Goal: Information Seeking & Learning: Compare options

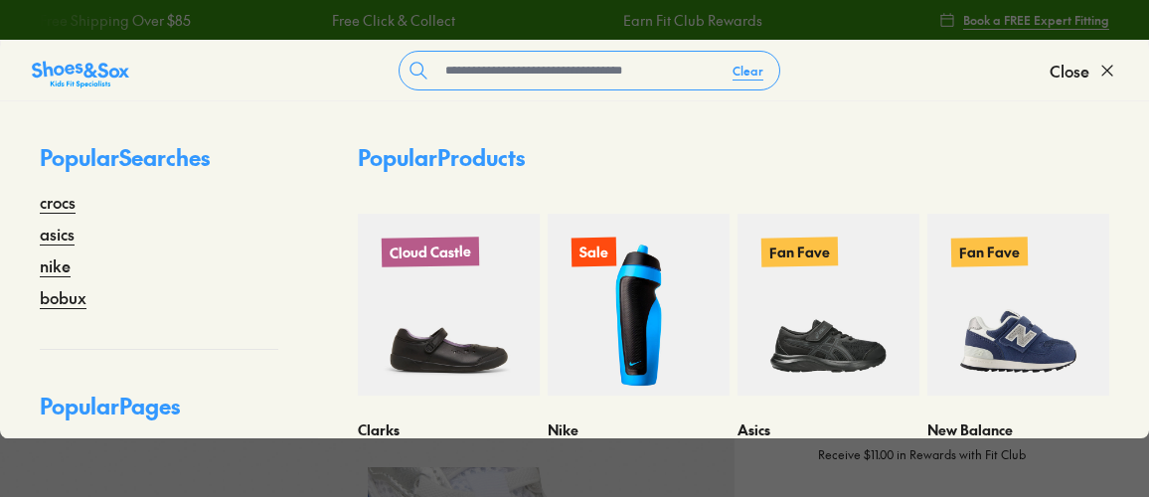
select select "*"
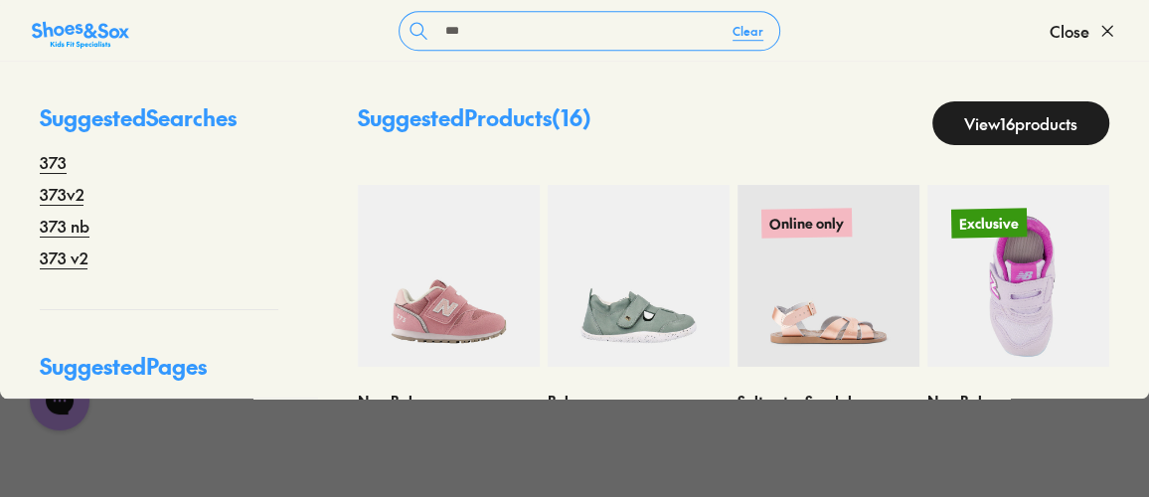
type input "***"
click at [992, 334] on img at bounding box center [1019, 276] width 182 height 182
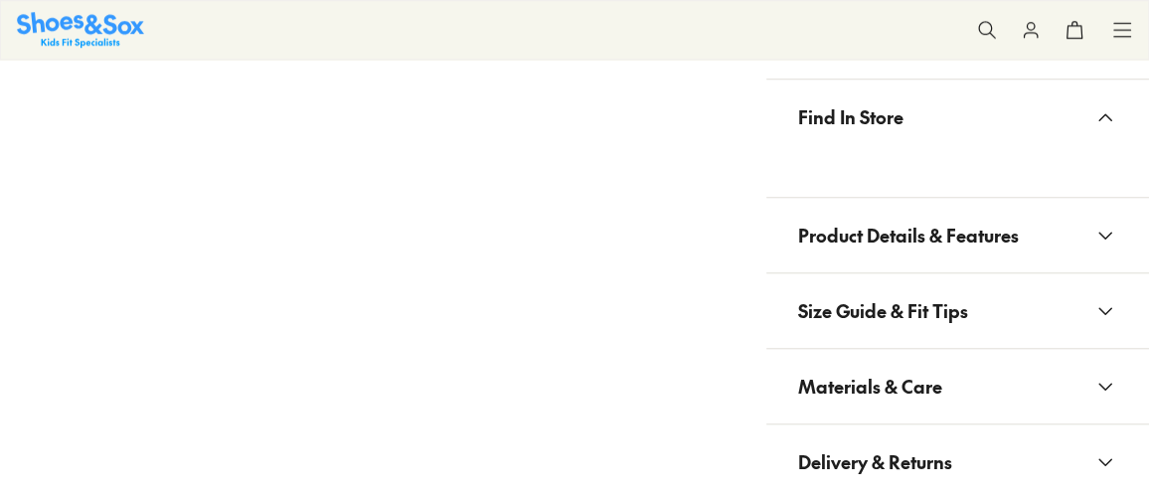
click at [916, 357] on span "Materials & Care" at bounding box center [870, 386] width 144 height 59
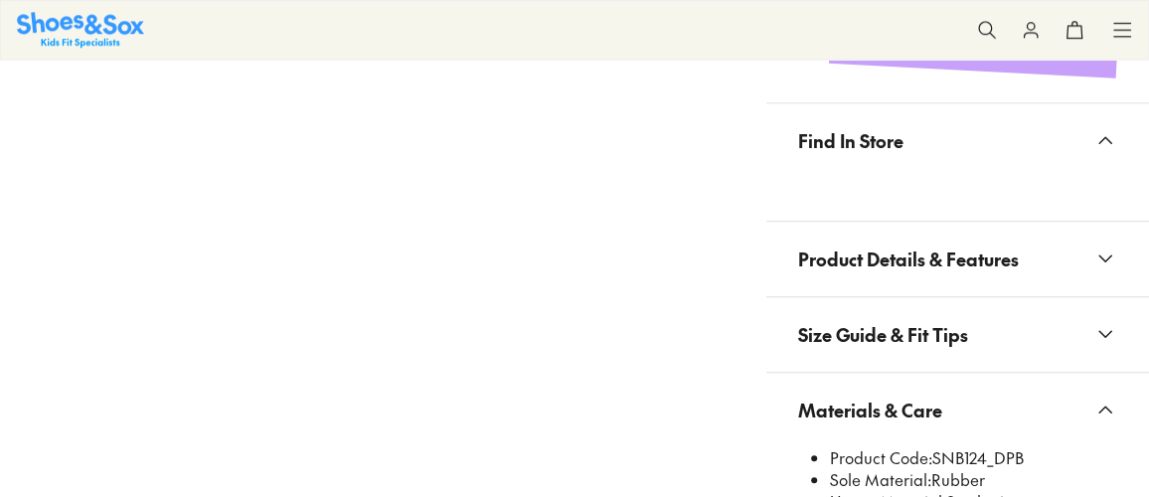
select select "*"
drag, startPoint x: 939, startPoint y: 447, endPoint x: 951, endPoint y: 453, distance: 13.3
click at [954, 454] on li "Product Code: SNB124_DPB" at bounding box center [973, 458] width 287 height 22
drag, startPoint x: 937, startPoint y: 457, endPoint x: 987, endPoint y: 453, distance: 50.9
click at [987, 453] on li "Product Code: SNB124_DPB" at bounding box center [973, 458] width 287 height 22
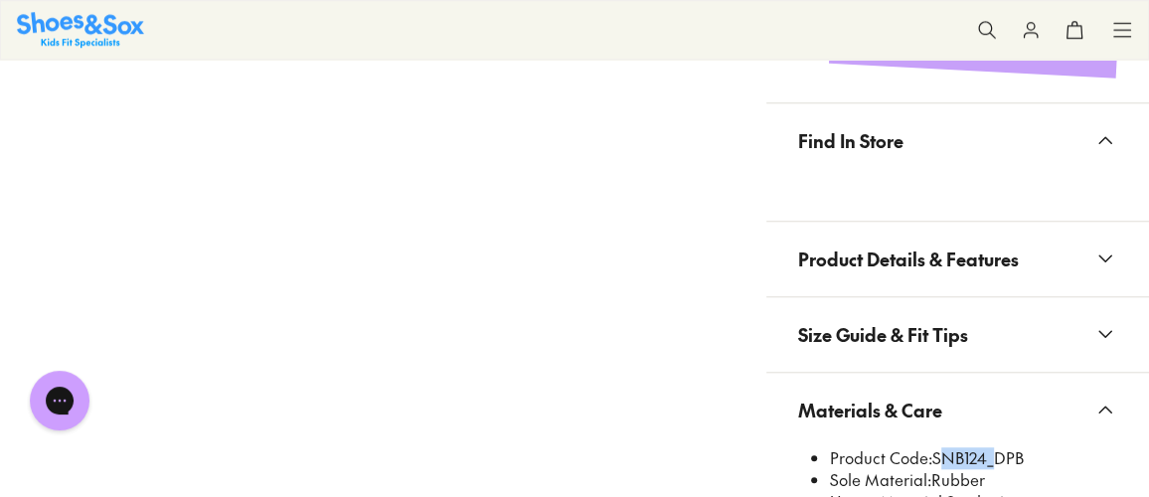
copy li "SNB124"
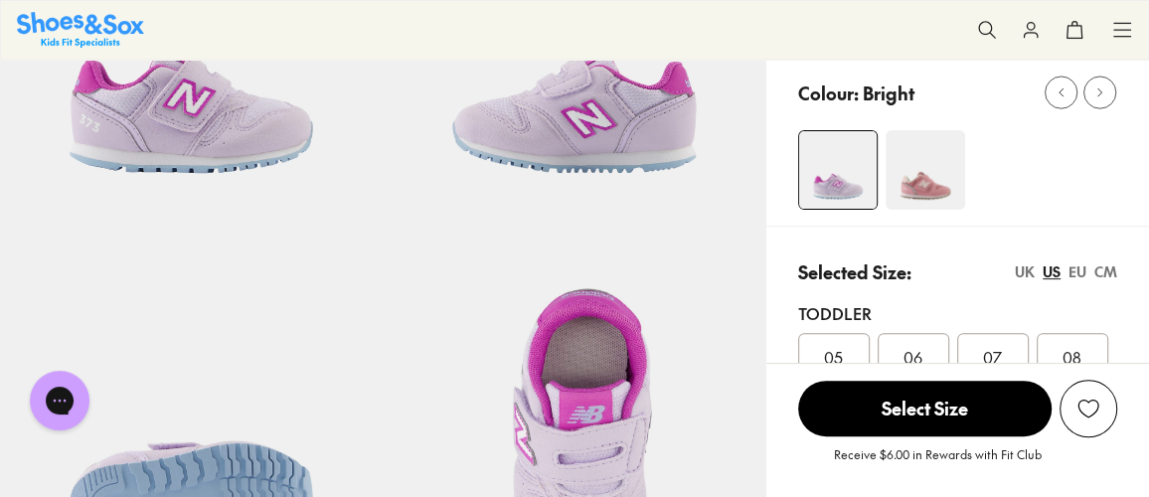
scroll to position [180, 0]
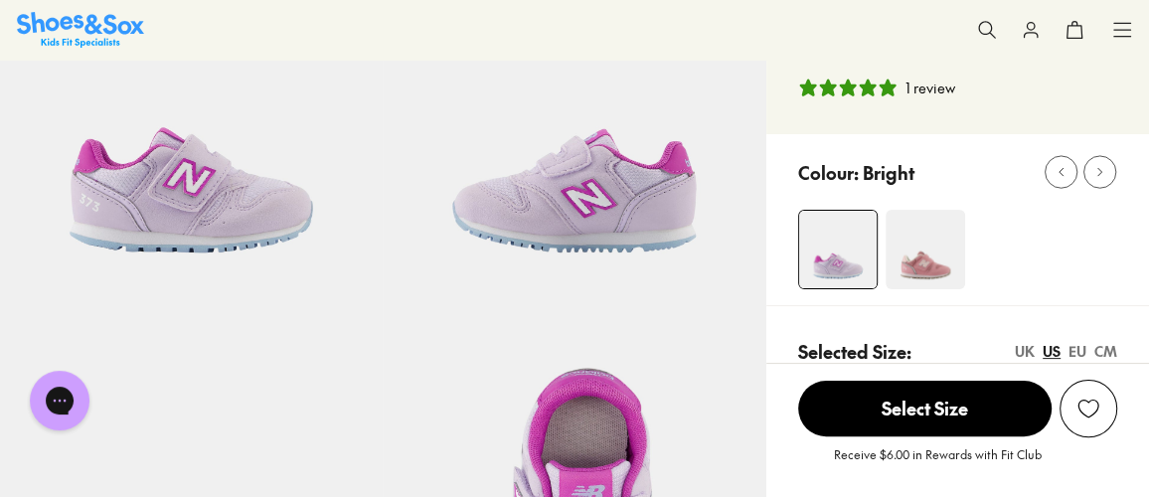
click at [983, 26] on icon at bounding box center [987, 30] width 20 height 20
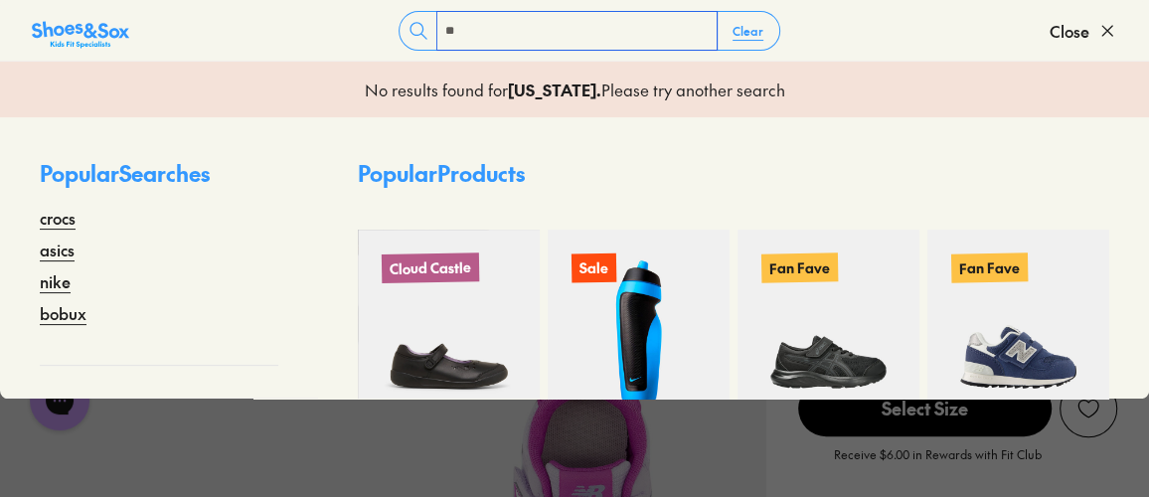
type input "*"
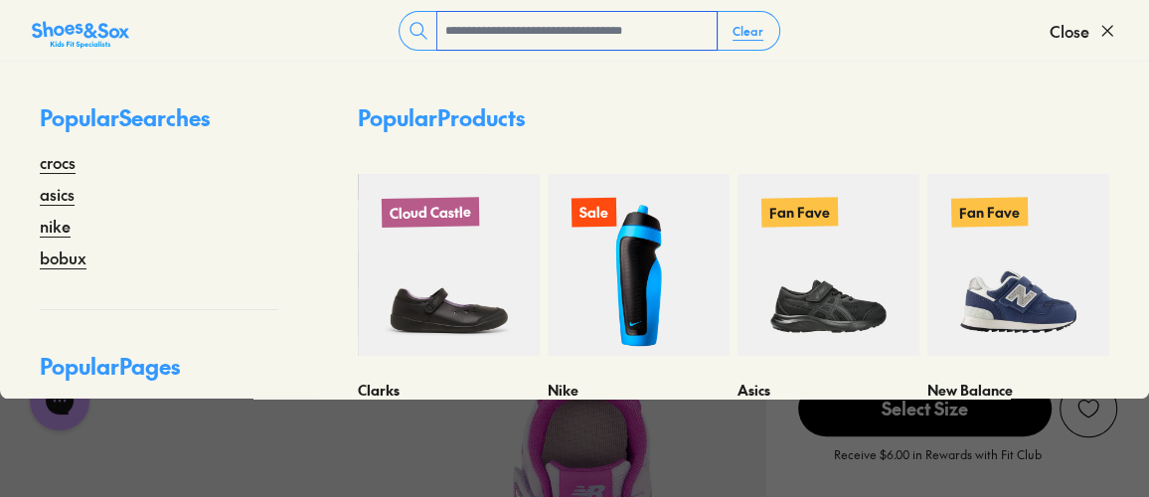
type input "*"
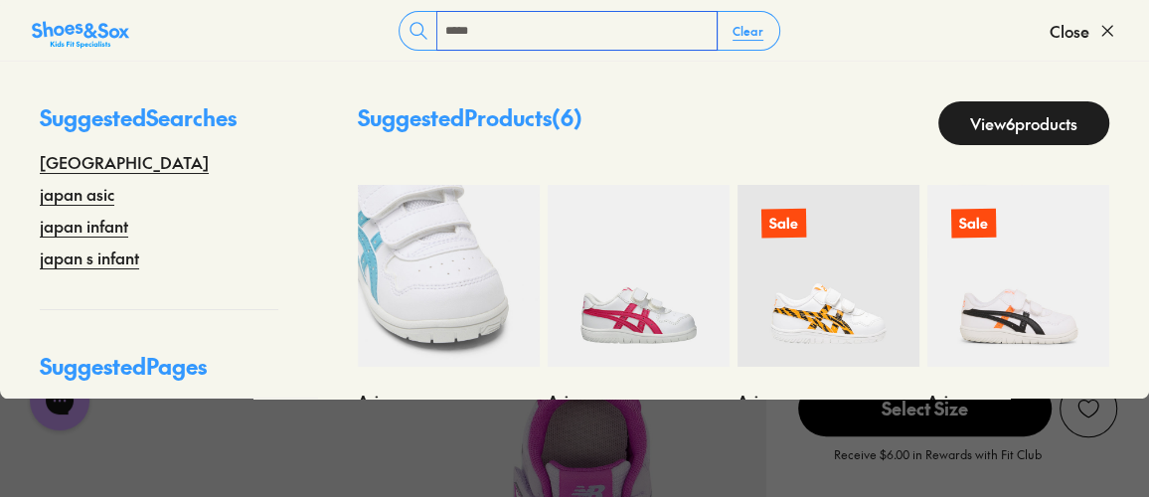
type input "*****"
click at [419, 299] on img at bounding box center [449, 276] width 182 height 182
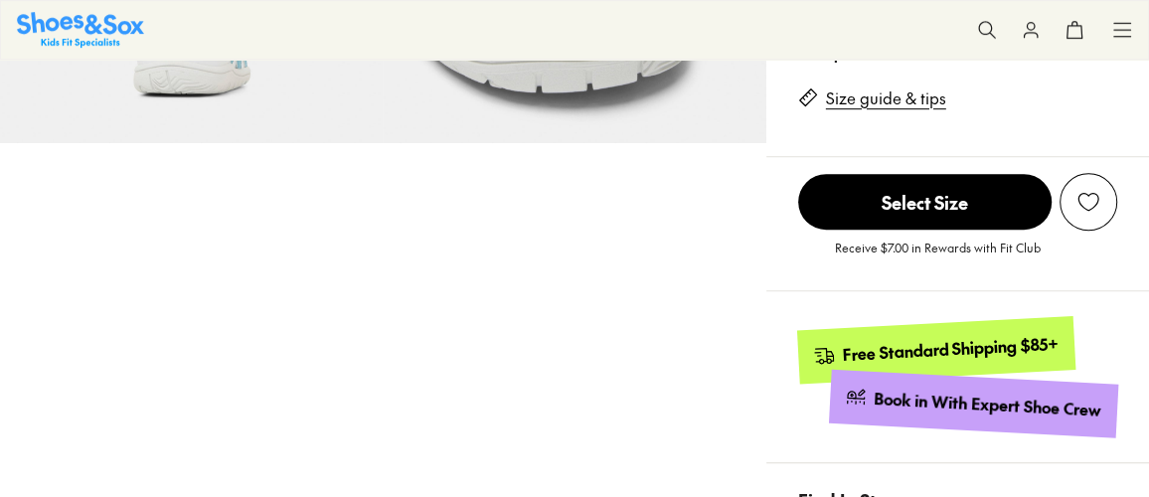
scroll to position [1174, 0]
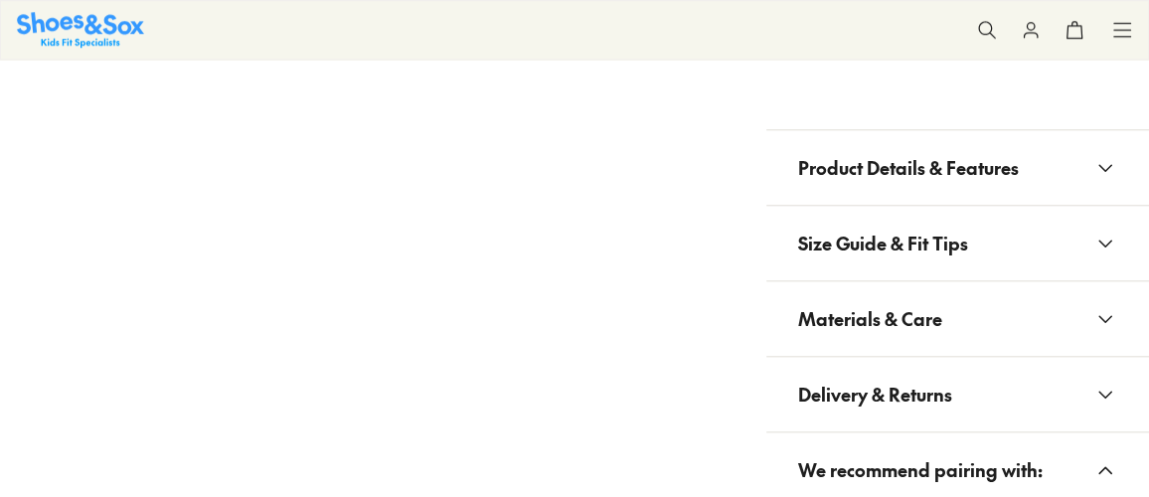
click at [972, 291] on button "Materials & Care" at bounding box center [958, 318] width 383 height 75
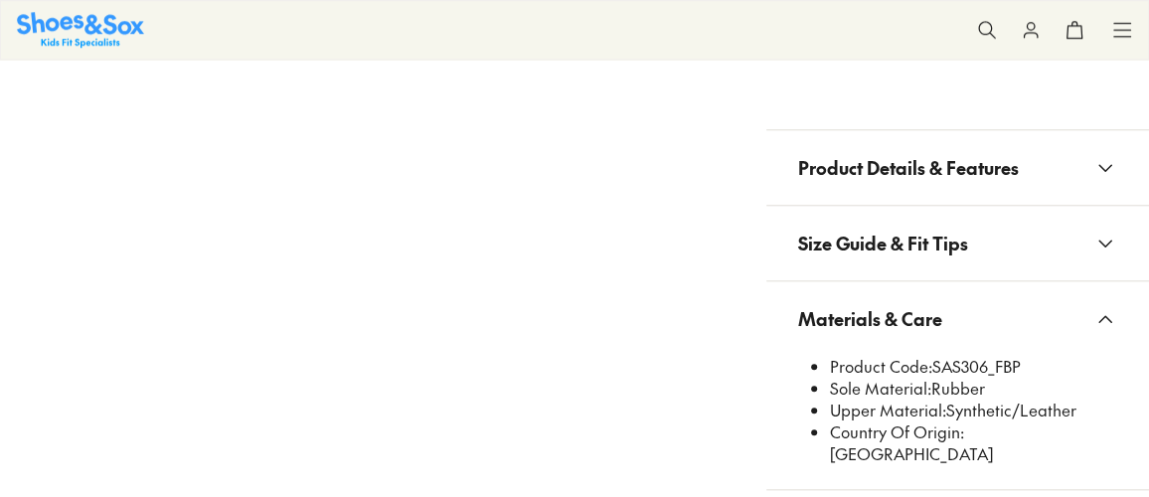
select select "*"
drag, startPoint x: 934, startPoint y: 361, endPoint x: 987, endPoint y: 370, distance: 54.4
click at [988, 371] on li "Product Code: SAS306_FBP" at bounding box center [973, 367] width 287 height 22
copy li "SAS306"
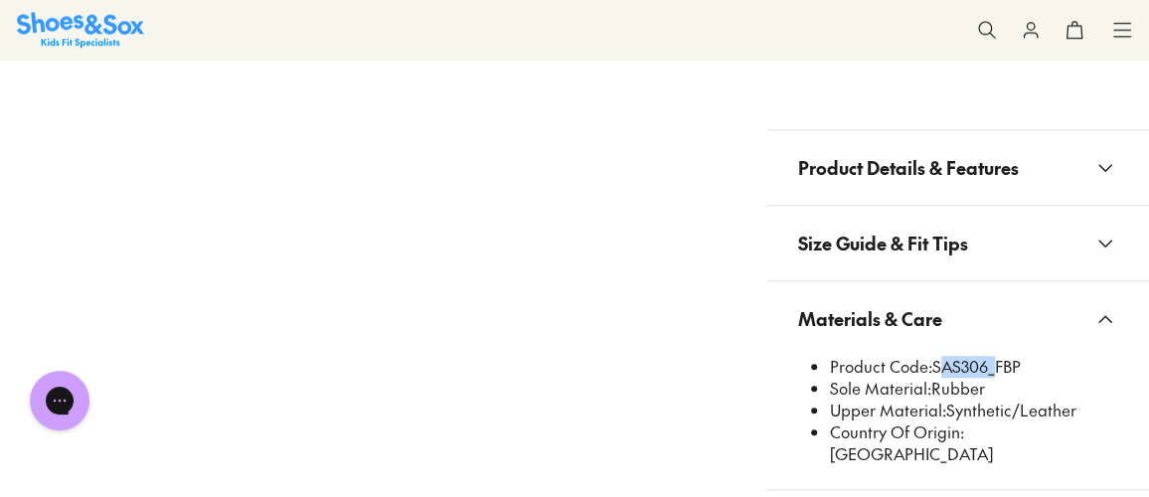
click at [977, 22] on icon at bounding box center [987, 30] width 20 height 20
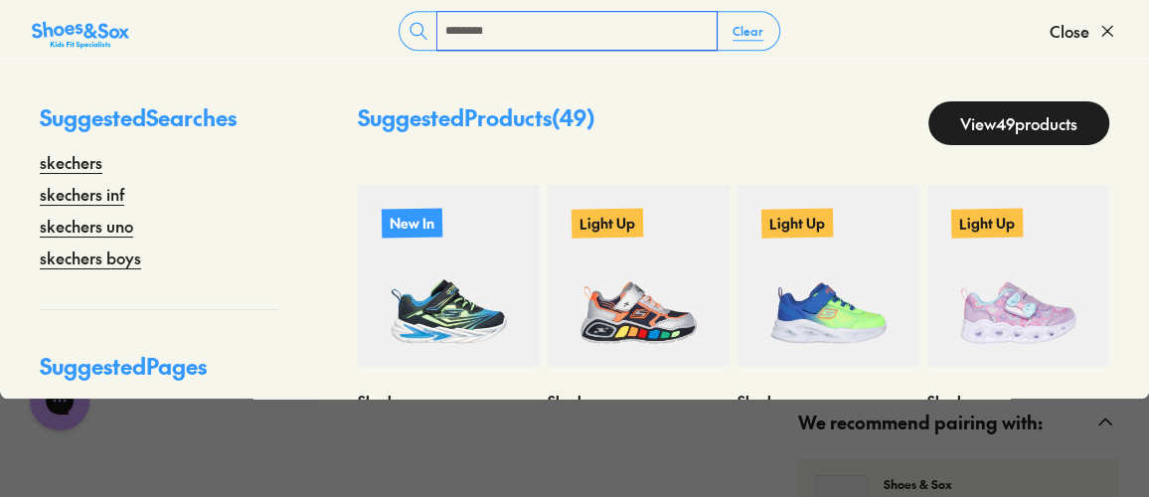
type input "********"
click at [1013, 112] on link "View 49 products" at bounding box center [1019, 123] width 181 height 44
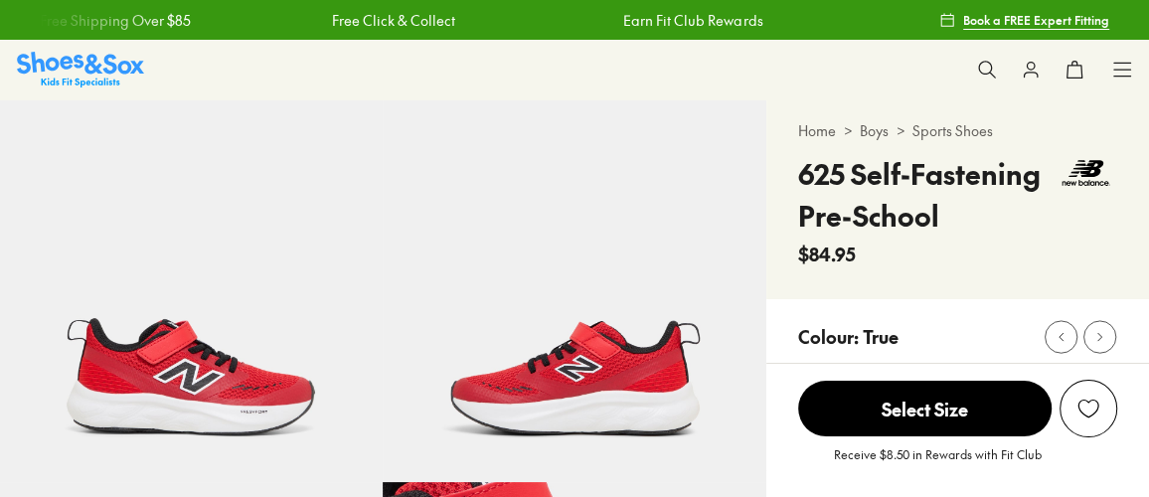
click at [990, 68] on icon at bounding box center [987, 70] width 20 height 20
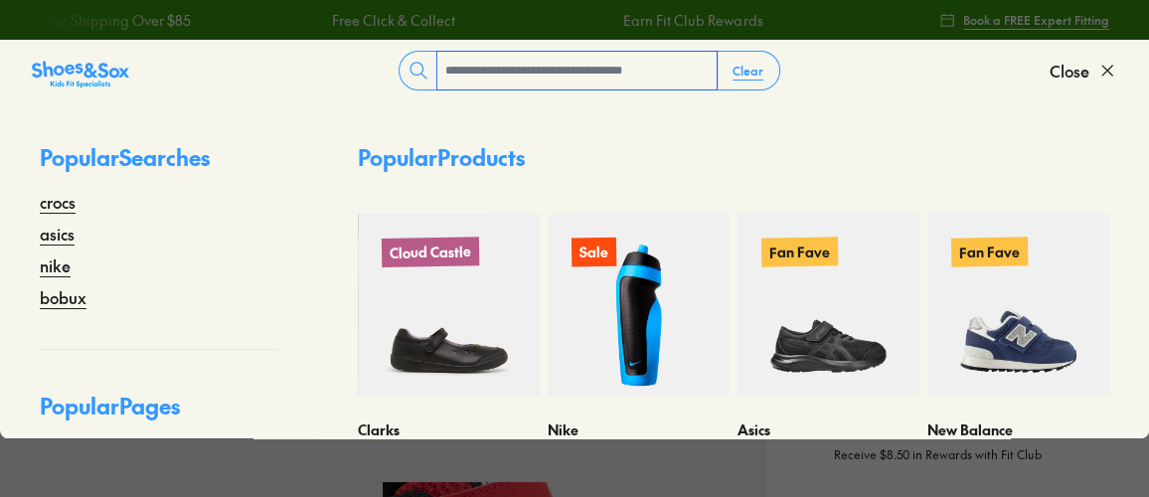
type input "*"
select select "*"
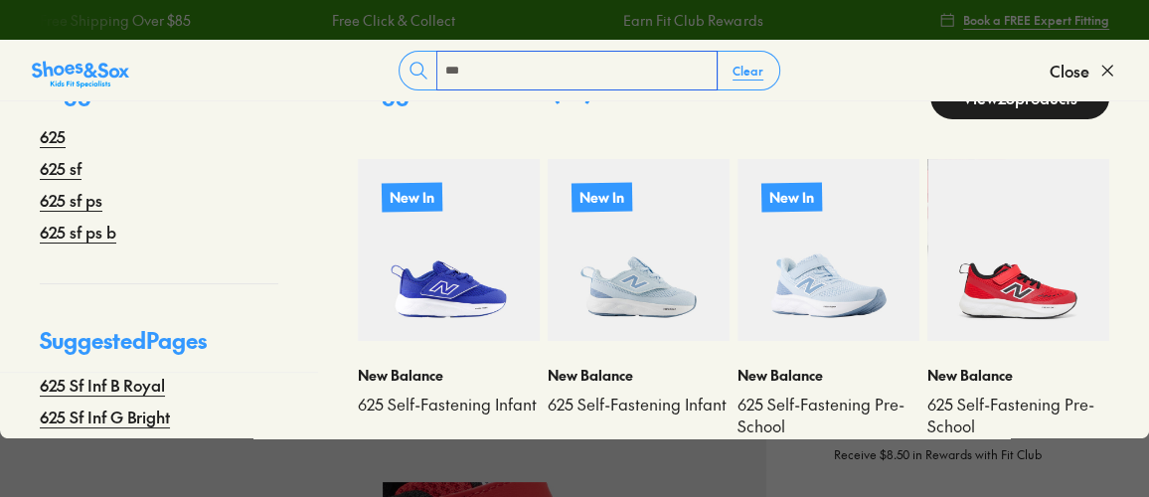
scroll to position [132, 0]
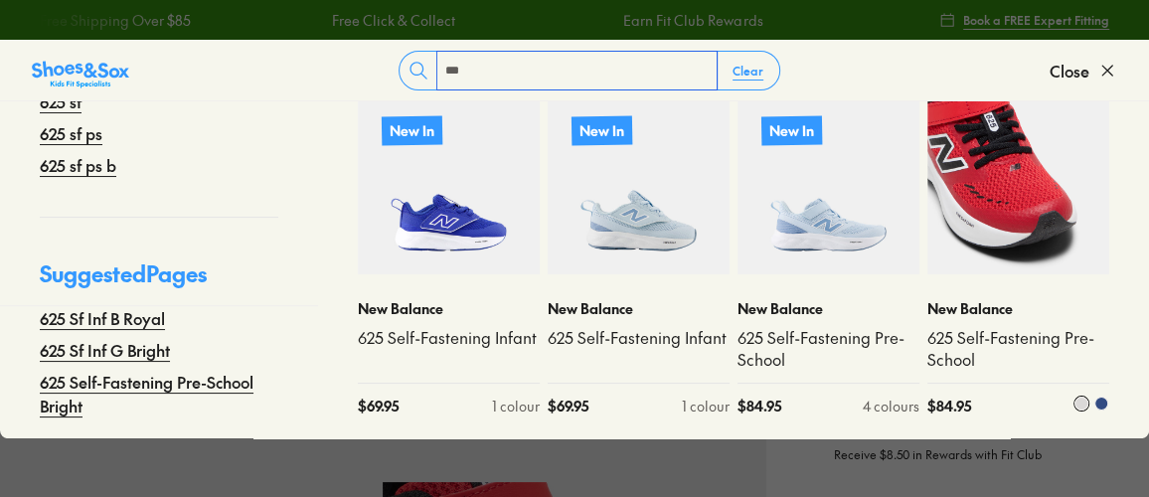
type input "***"
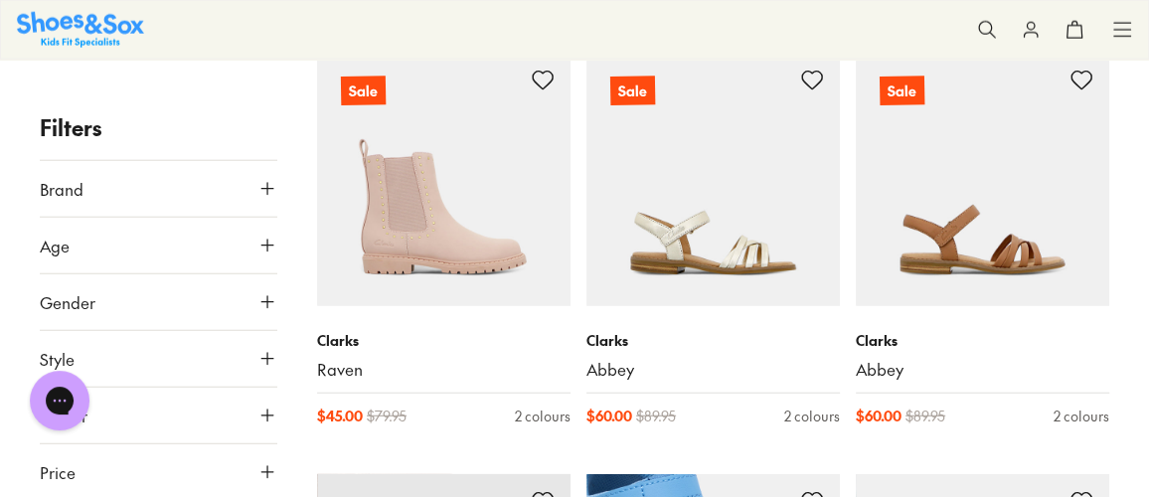
scroll to position [3251, 0]
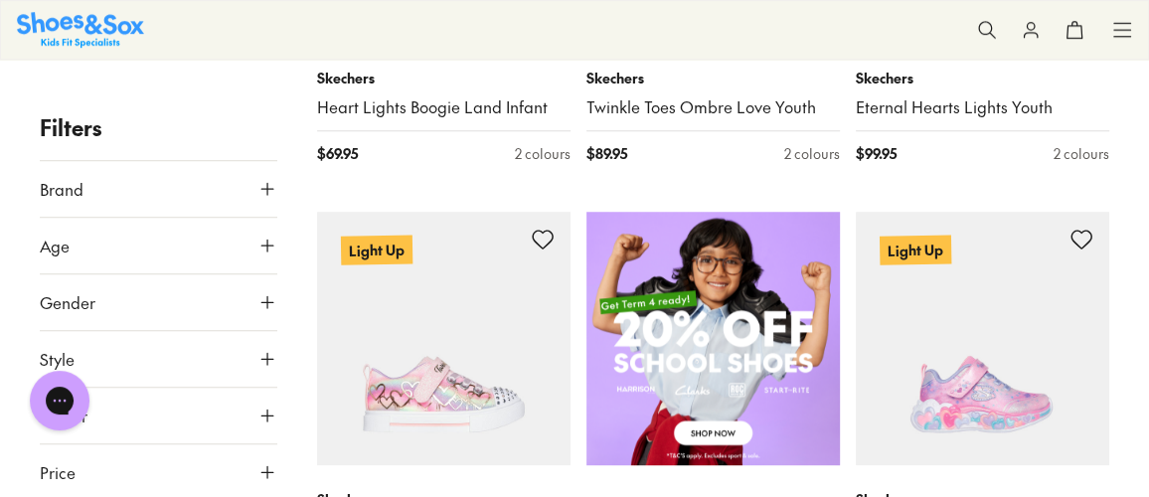
scroll to position [992, 0]
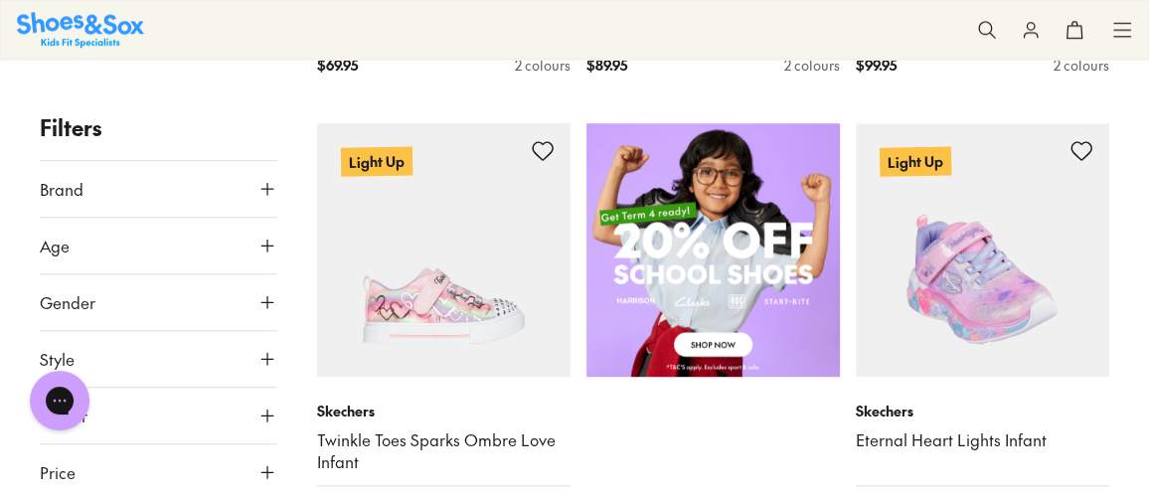
click at [1043, 292] on img at bounding box center [983, 250] width 254 height 254
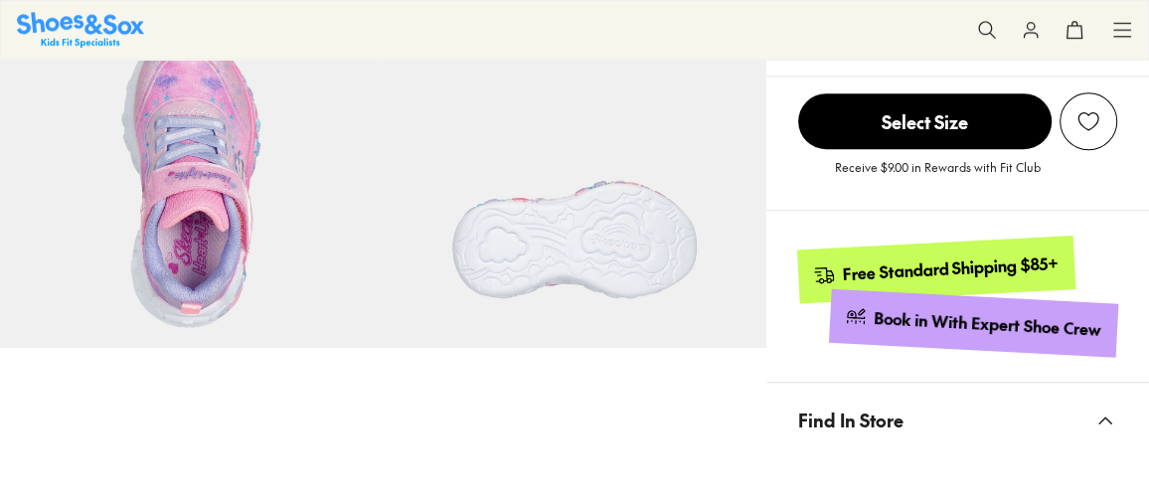
select select "*"
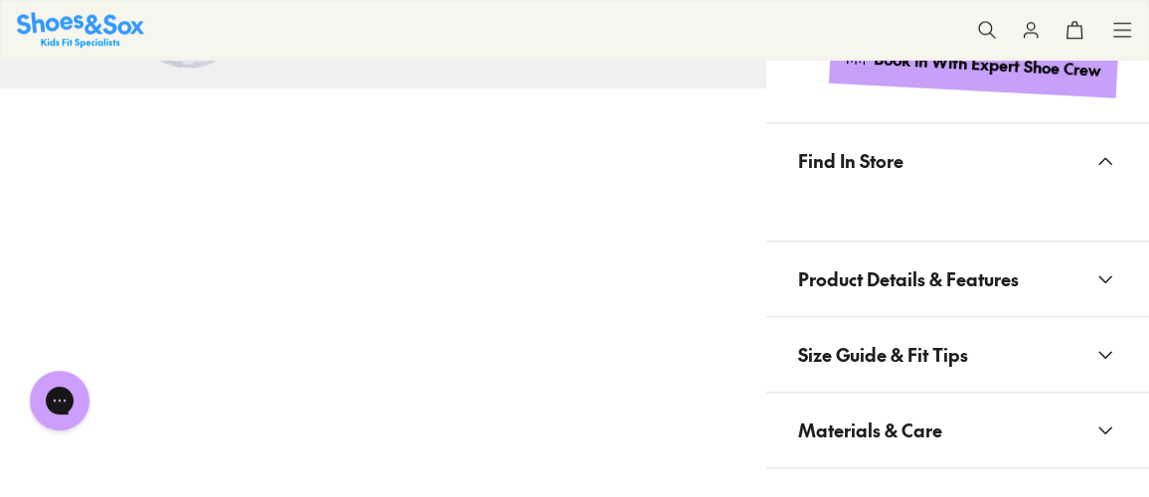
scroll to position [1263, 0]
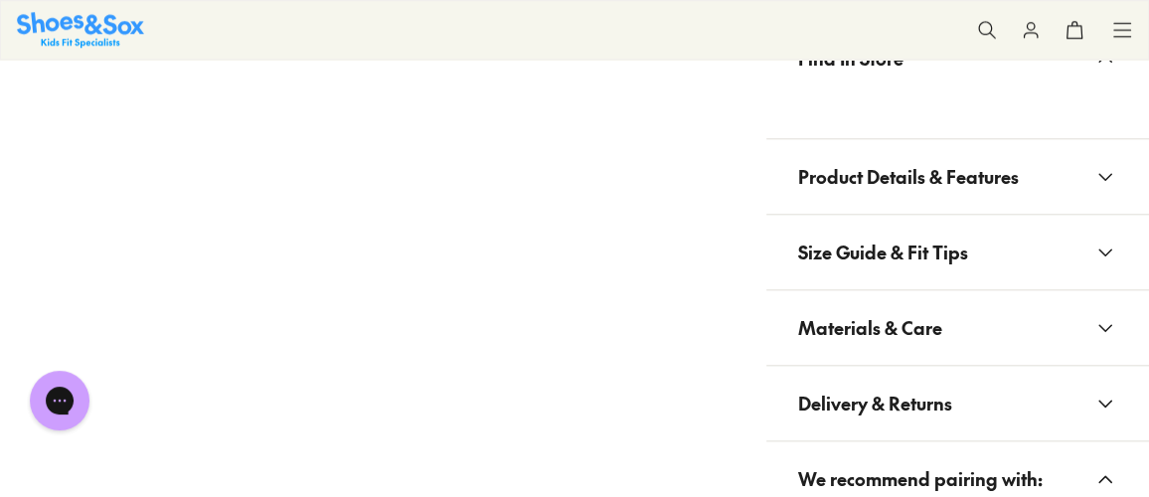
click at [966, 329] on button "Materials & Care" at bounding box center [958, 327] width 383 height 75
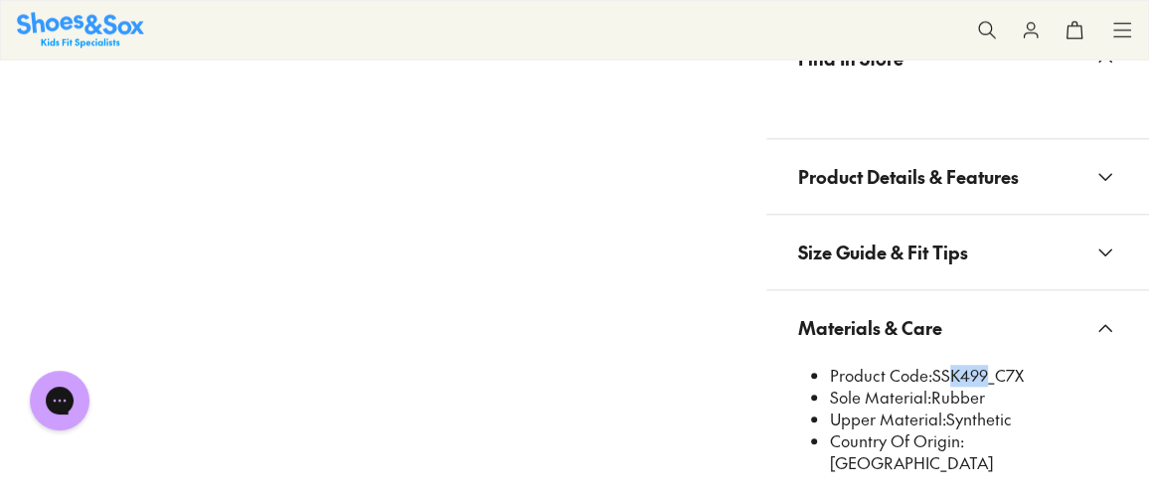
drag, startPoint x: 938, startPoint y: 371, endPoint x: 982, endPoint y: 378, distance: 45.3
click at [982, 378] on li "Product Code: SSK499_C7X" at bounding box center [973, 376] width 287 height 22
drag, startPoint x: 936, startPoint y: 373, endPoint x: 986, endPoint y: 377, distance: 50.9
click at [986, 377] on li "Product Code: SSK499_C7X" at bounding box center [973, 376] width 287 height 22
copy li "SSK499"
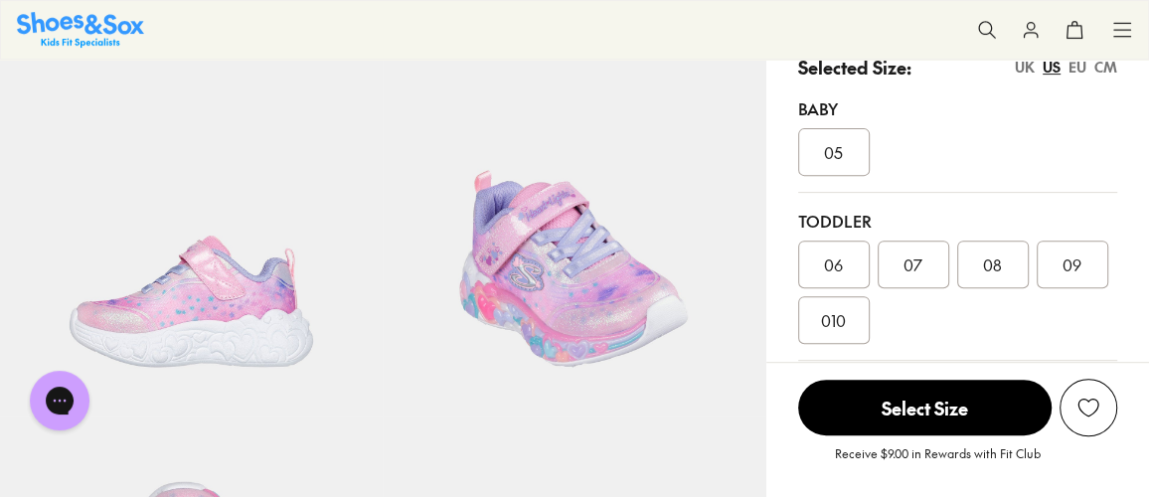
scroll to position [0, 0]
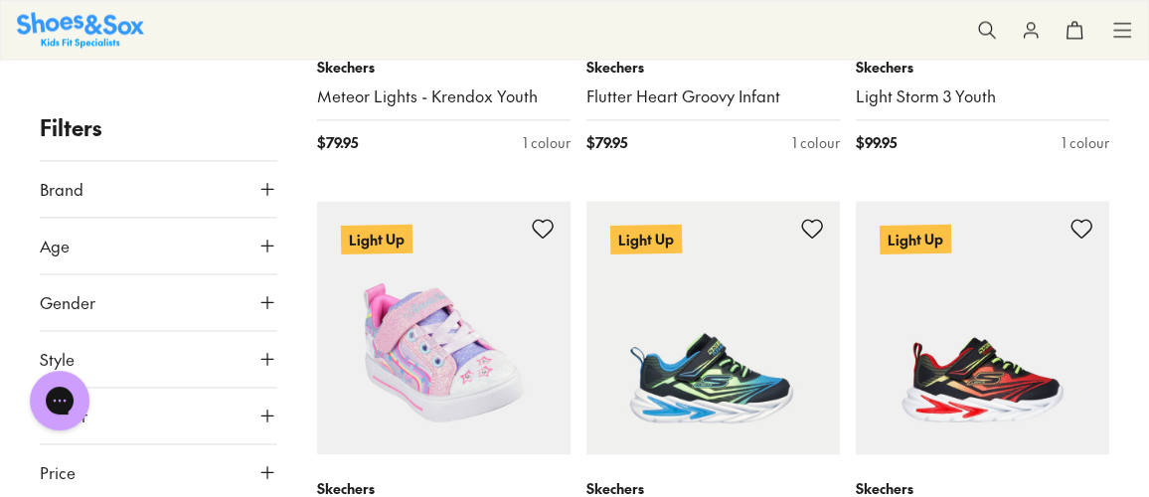
click at [516, 331] on img at bounding box center [444, 328] width 254 height 254
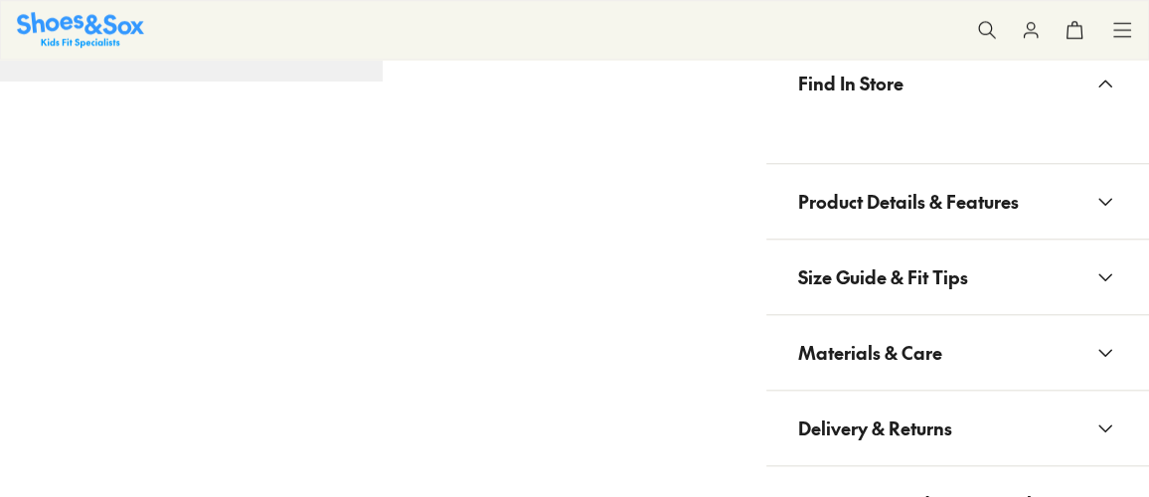
click at [922, 323] on span "Materials & Care" at bounding box center [870, 352] width 144 height 59
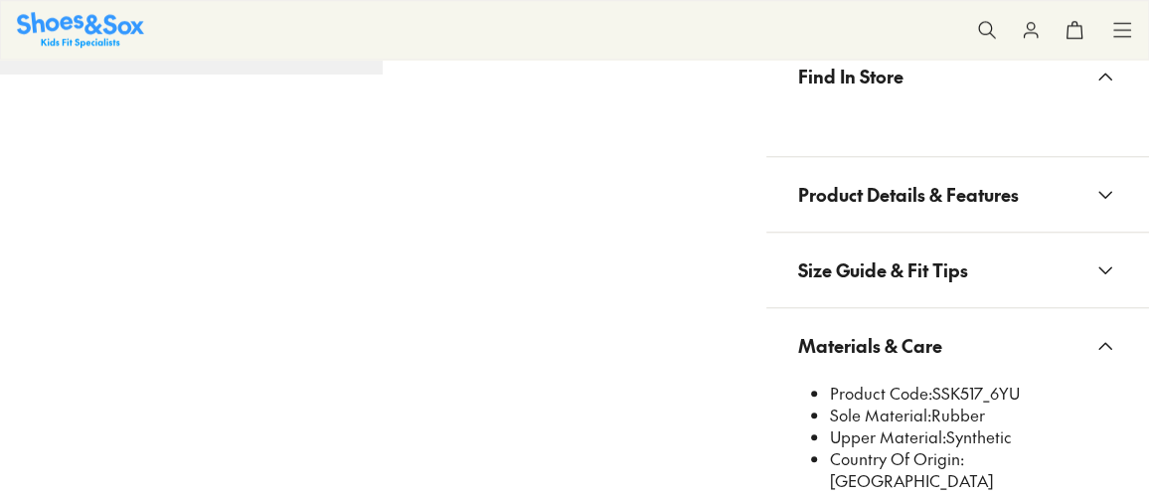
select select "*"
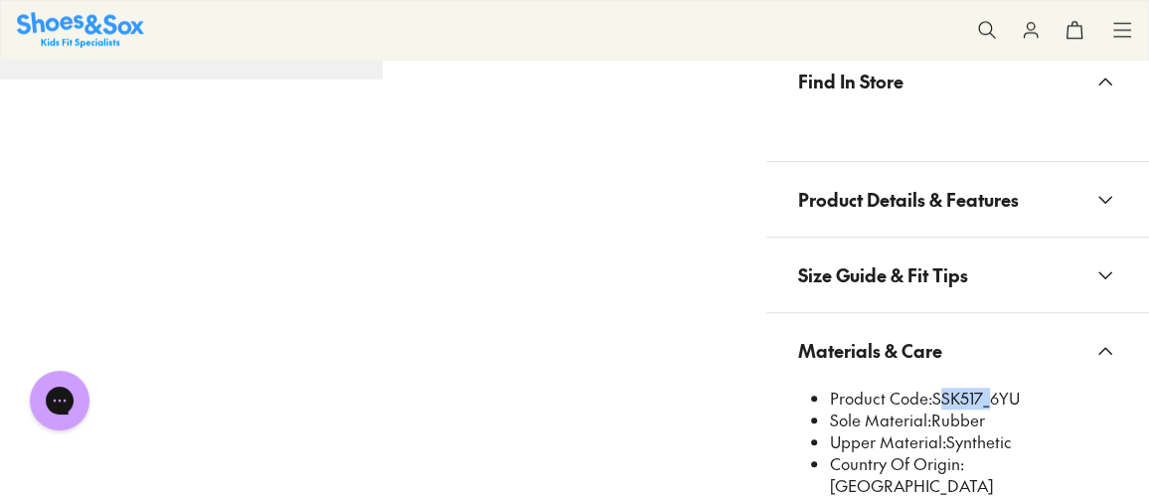
drag, startPoint x: 935, startPoint y: 391, endPoint x: 988, endPoint y: 388, distance: 53.8
click at [984, 391] on li "Product Code: SSK517_6YU" at bounding box center [973, 399] width 287 height 22
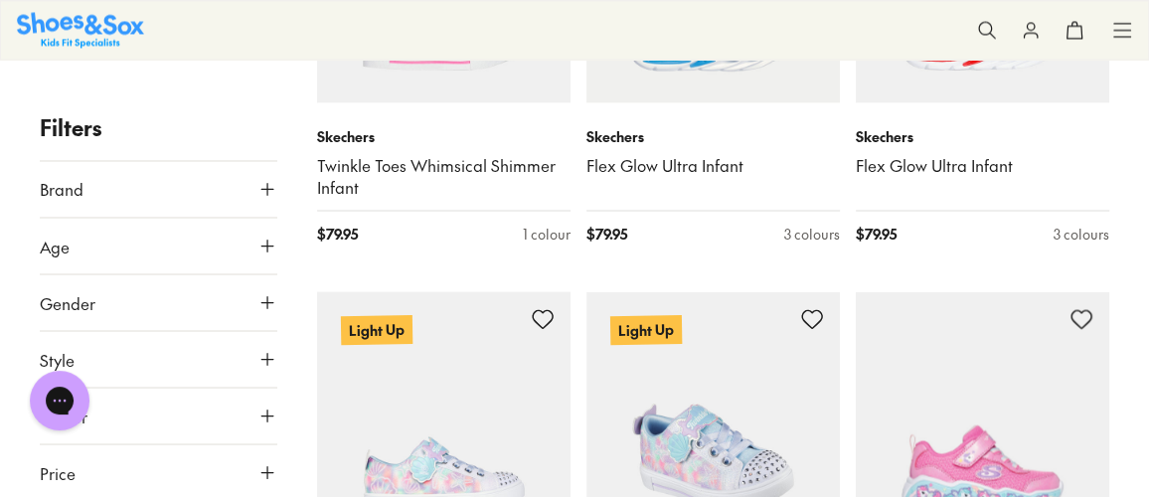
scroll to position [2313, 0]
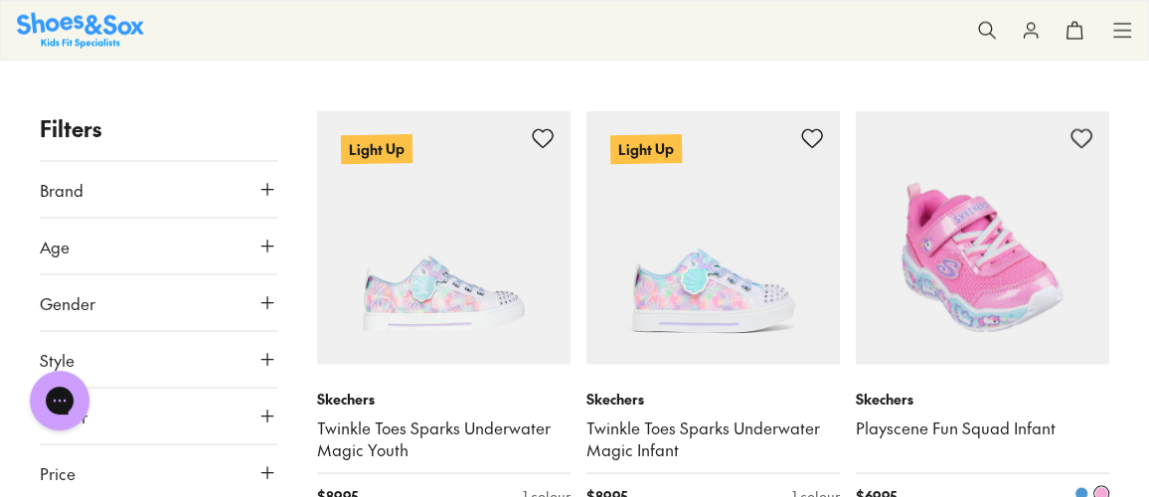
click at [979, 300] on img at bounding box center [983, 237] width 254 height 254
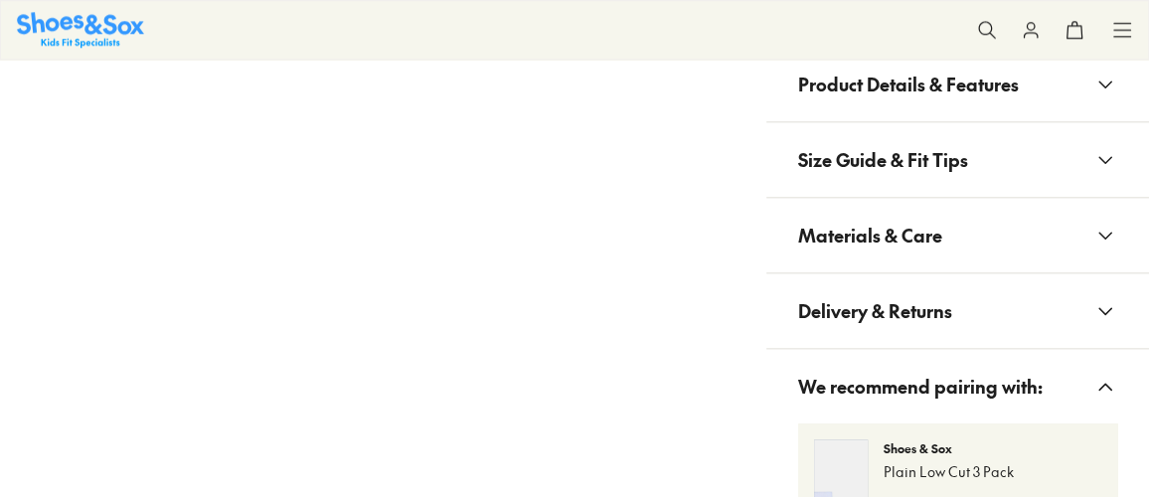
click at [931, 215] on span "Materials & Care" at bounding box center [870, 235] width 144 height 59
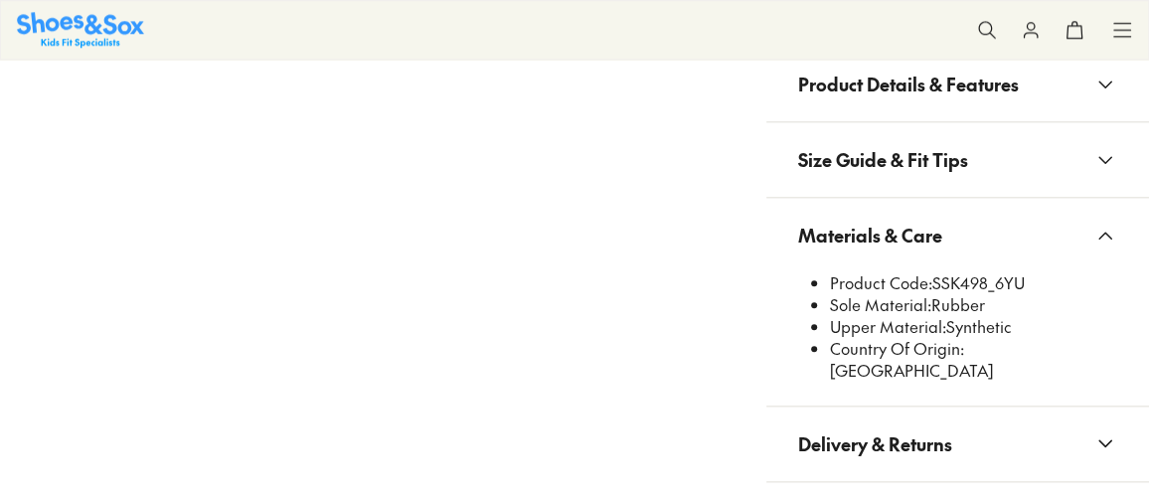
select select "*"
drag, startPoint x: 938, startPoint y: 278, endPoint x: 987, endPoint y: 279, distance: 49.7
click at [987, 279] on li "Product Code: SSK498_6YU" at bounding box center [973, 283] width 287 height 22
copy li "SSK498"
